Goal: Information Seeking & Learning: Learn about a topic

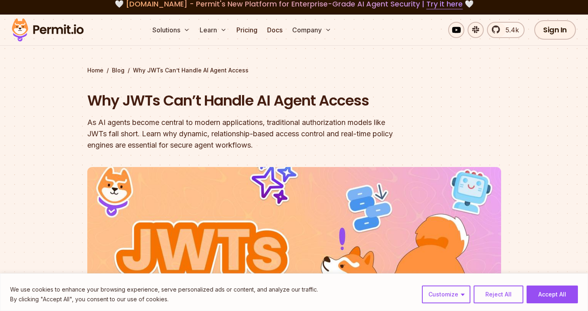
scroll to position [7, 0]
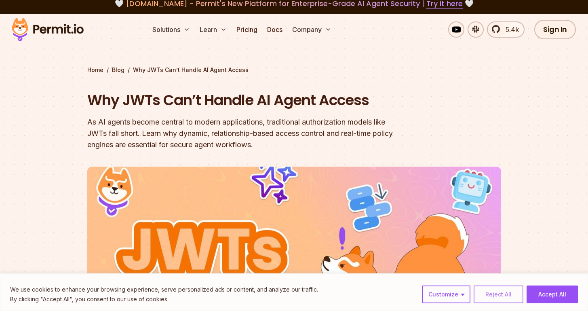
click at [495, 291] on button "Reject All" at bounding box center [499, 294] width 50 height 18
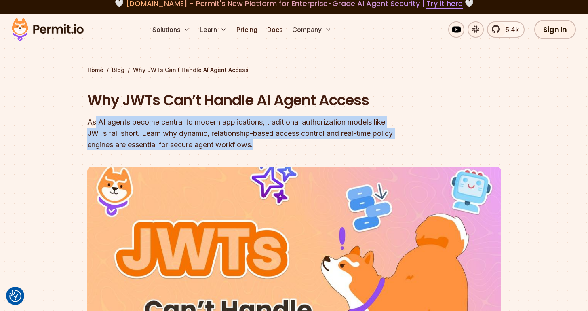
drag, startPoint x: 94, startPoint y: 123, endPoint x: 302, endPoint y: 144, distance: 209.3
click at [302, 144] on div "As AI agents become central to modern applications, traditional authorization m…" at bounding box center [242, 133] width 311 height 34
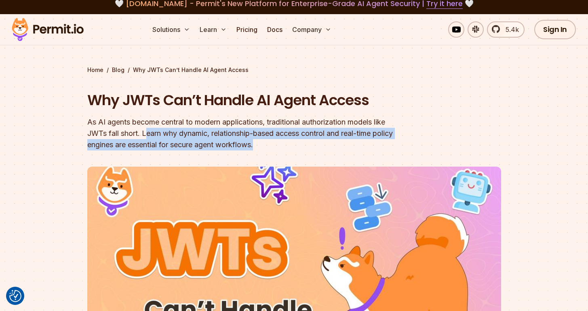
drag, startPoint x: 149, startPoint y: 135, endPoint x: 282, endPoint y: 144, distance: 133.0
click at [282, 144] on div "As AI agents become central to modern applications, traditional authorization m…" at bounding box center [242, 133] width 311 height 34
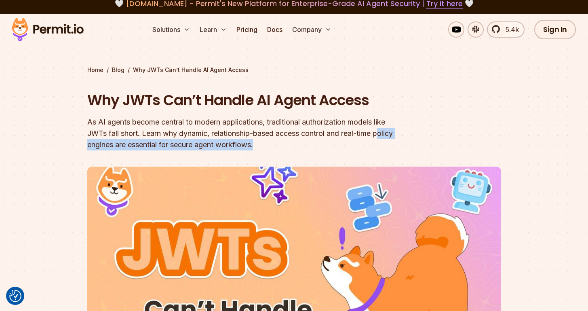
drag, startPoint x: 90, startPoint y: 145, endPoint x: 287, endPoint y: 143, distance: 196.5
click at [287, 143] on div "As AI agents become central to modern applications, traditional authorization m…" at bounding box center [242, 133] width 311 height 34
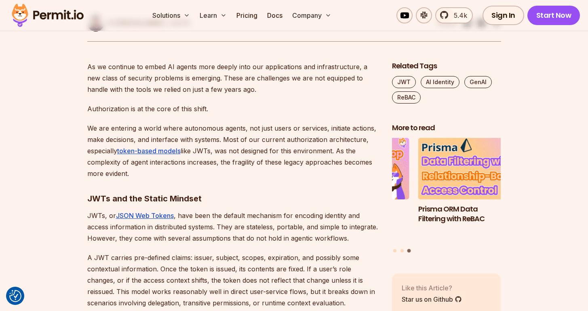
scroll to position [417, 0]
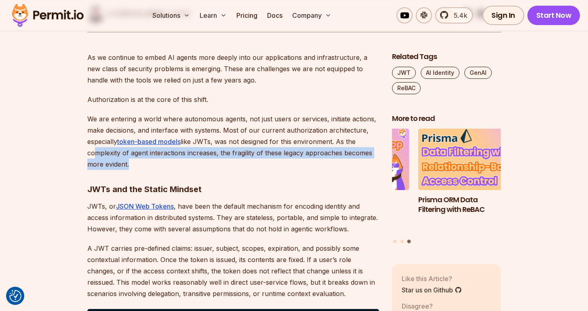
drag, startPoint x: 91, startPoint y: 155, endPoint x: 126, endPoint y: 161, distance: 35.8
click at [126, 161] on p "We are entering a world where autonomous agents, not just users or services, in…" at bounding box center [233, 141] width 292 height 57
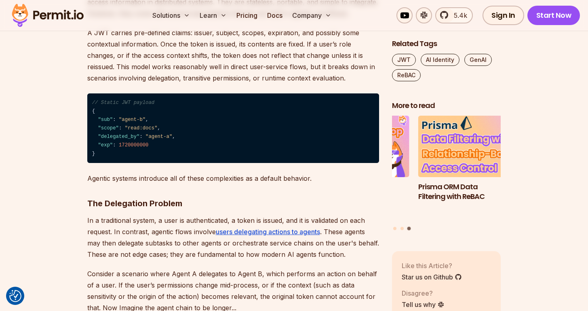
scroll to position [635, 0]
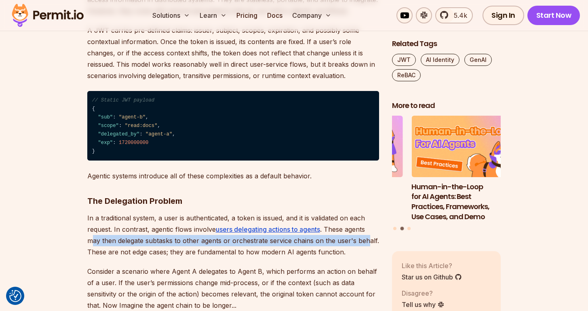
drag, startPoint x: 93, startPoint y: 241, endPoint x: 366, endPoint y: 243, distance: 272.6
click at [366, 243] on p "In a traditional system, a user is authenticated, a token is issued, and it is …" at bounding box center [233, 234] width 292 height 45
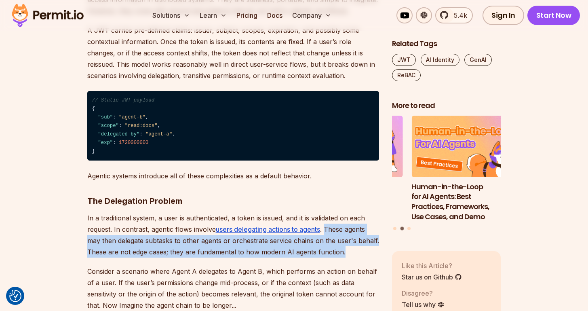
drag, startPoint x: 327, startPoint y: 230, endPoint x: 351, endPoint y: 247, distance: 29.5
click at [351, 247] on p "In a traditional system, a user is authenticated, a token is issued, and it is …" at bounding box center [233, 234] width 292 height 45
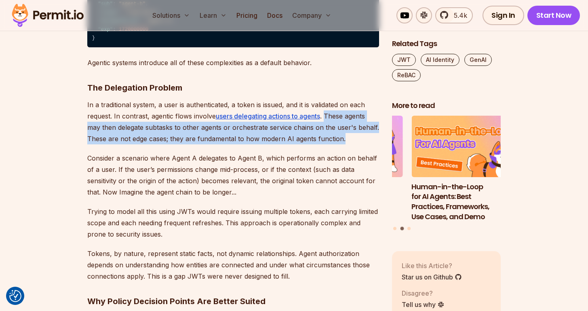
scroll to position [762, 0]
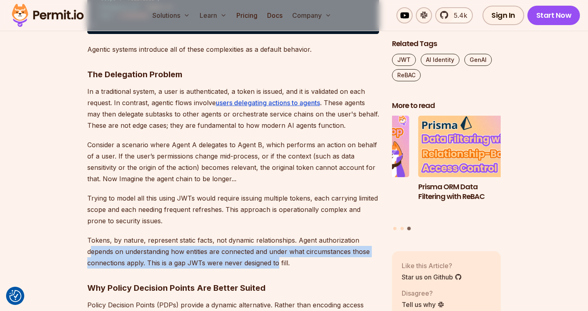
drag, startPoint x: 90, startPoint y: 254, endPoint x: 277, endPoint y: 262, distance: 187.4
click at [277, 262] on p "Tokens, by nature, represent static facts, not dynamic relationships. Agent aut…" at bounding box center [233, 252] width 292 height 34
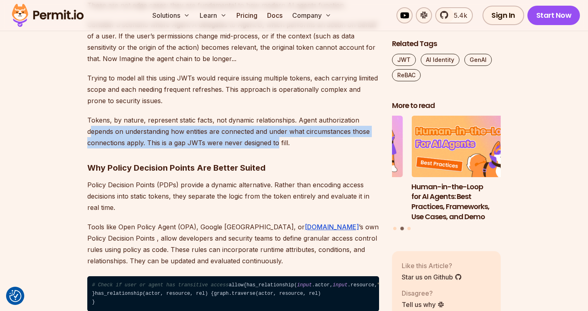
scroll to position [880, 0]
